Goal: Information Seeking & Learning: Check status

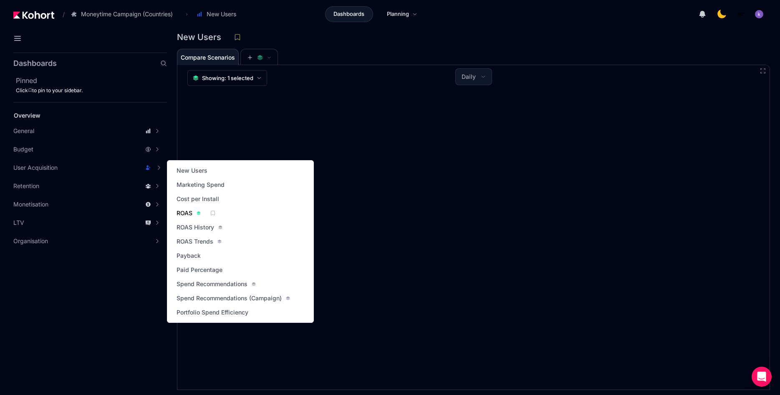
click at [178, 208] on link "ROAS" at bounding box center [188, 213] width 29 height 12
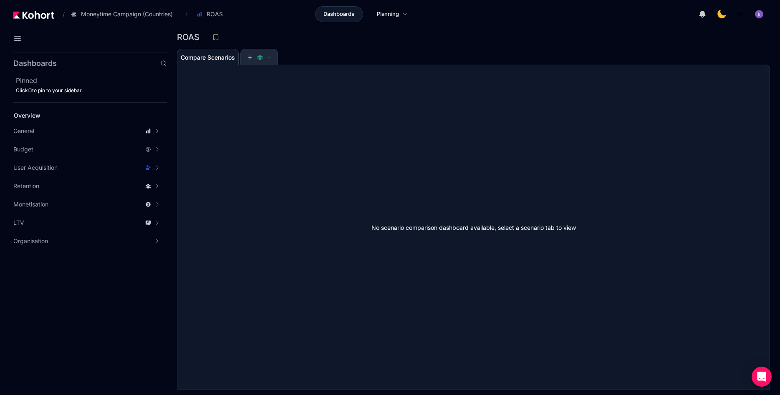
click at [243, 59] on span at bounding box center [259, 57] width 37 height 17
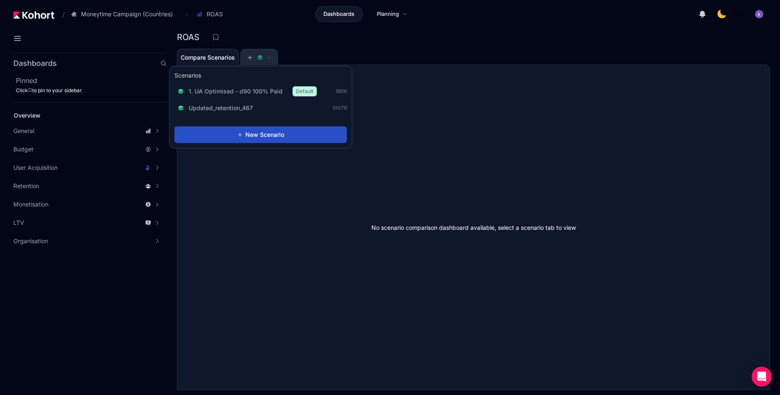
click at [259, 63] on button at bounding box center [259, 57] width 25 height 17
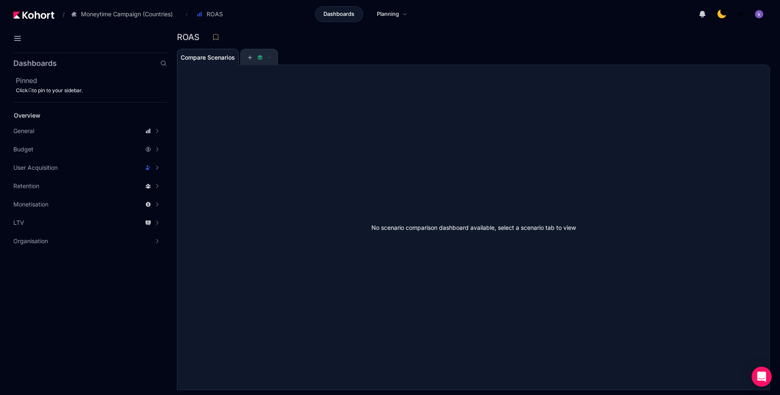
click at [245, 58] on span at bounding box center [259, 57] width 37 height 17
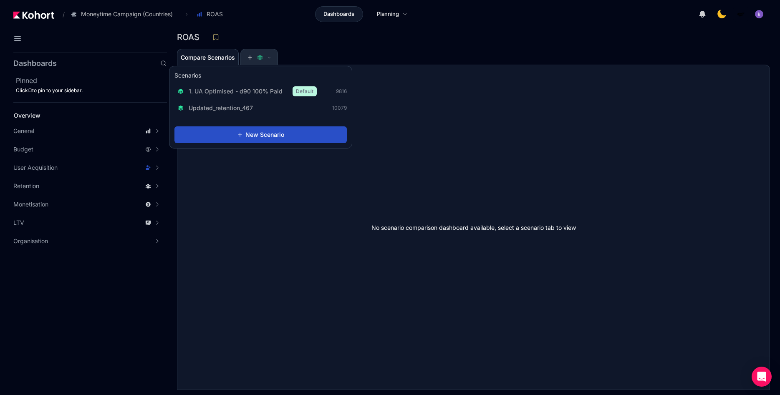
click at [256, 56] on span at bounding box center [259, 58] width 24 height 6
click at [253, 52] on button at bounding box center [259, 57] width 25 height 17
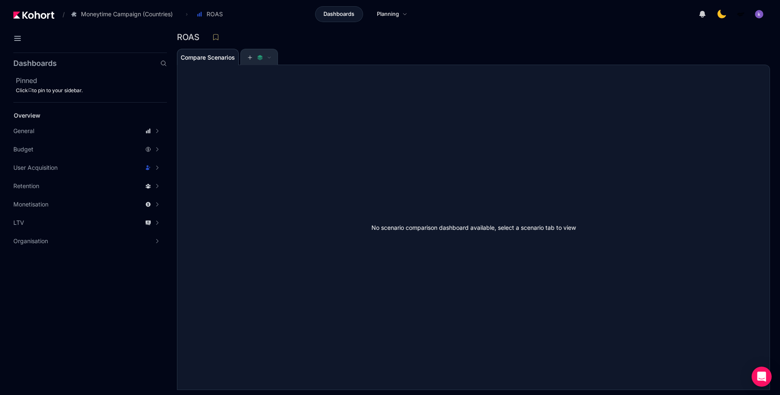
click at [253, 56] on icon at bounding box center [250, 58] width 6 height 6
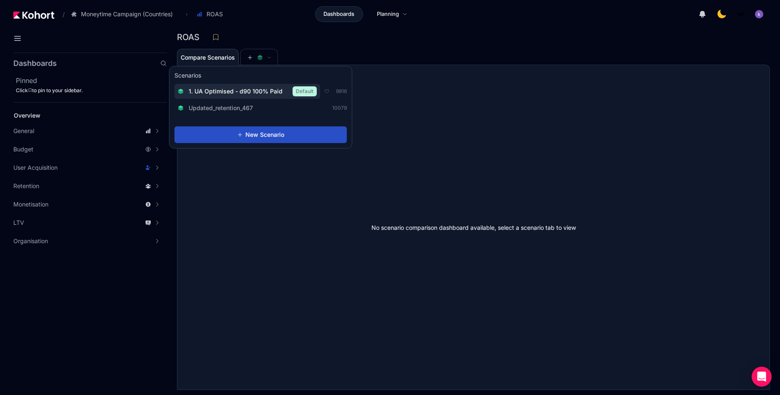
click at [237, 92] on span "1. UA Optimised - d90 100% Paid" at bounding box center [236, 91] width 94 height 8
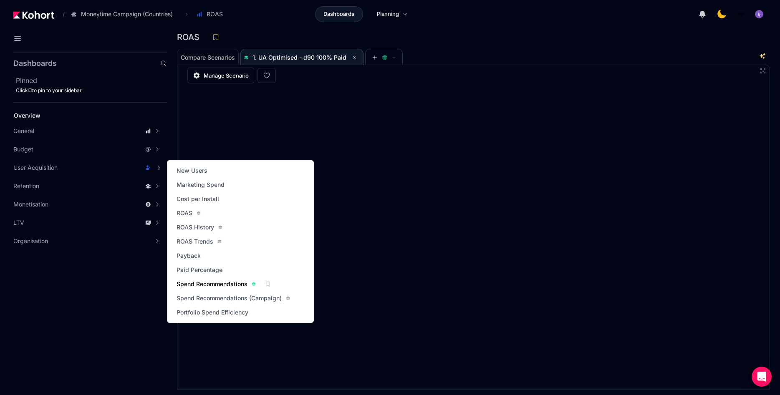
click at [235, 283] on span "Spend Recommendations" at bounding box center [212, 284] width 71 height 8
click at [187, 210] on span "ROAS" at bounding box center [185, 213] width 16 height 8
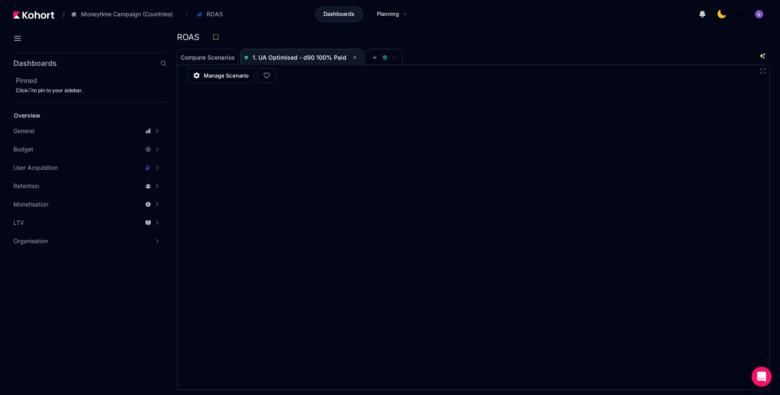
click at [576, 37] on div "ROAS" at bounding box center [470, 37] width 586 height 13
